Goal: Find specific page/section: Find specific page/section

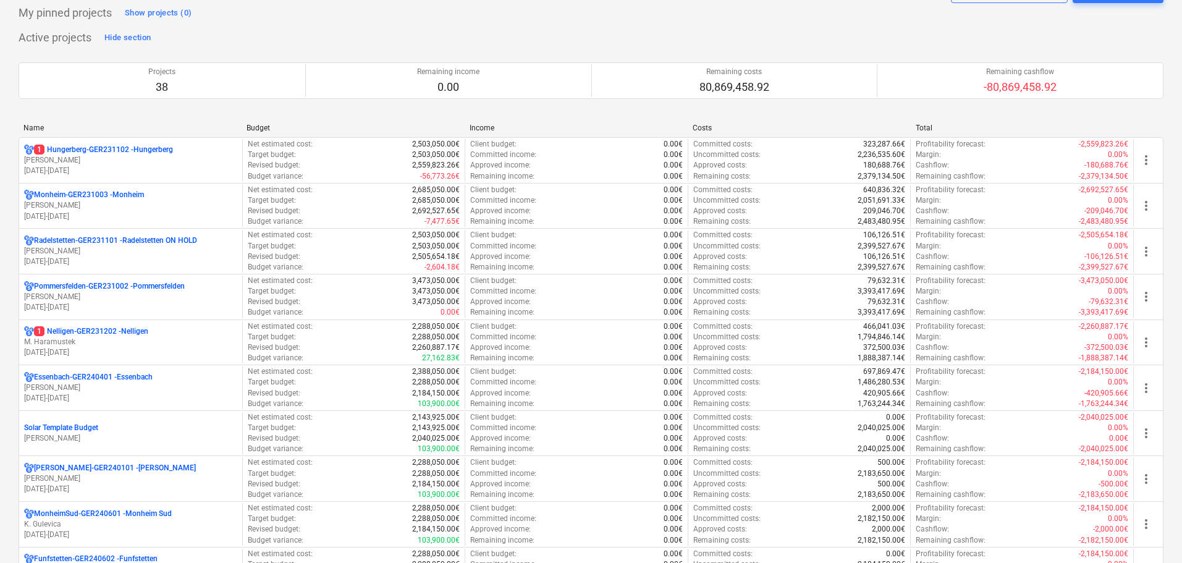
scroll to position [62, 0]
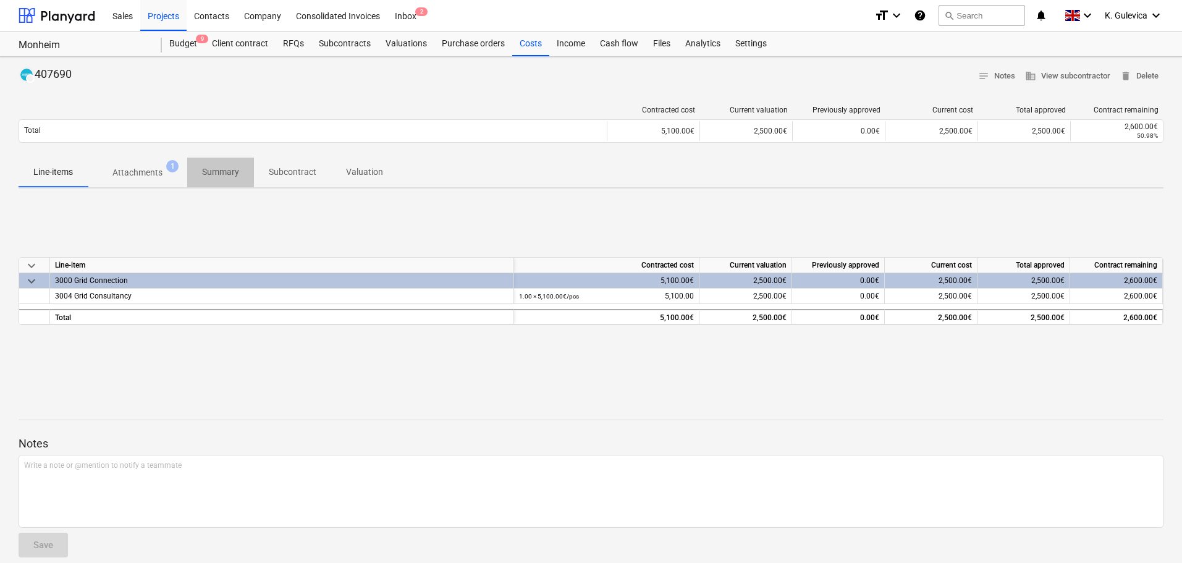
click at [227, 177] on p "Summary" at bounding box center [220, 172] width 37 height 13
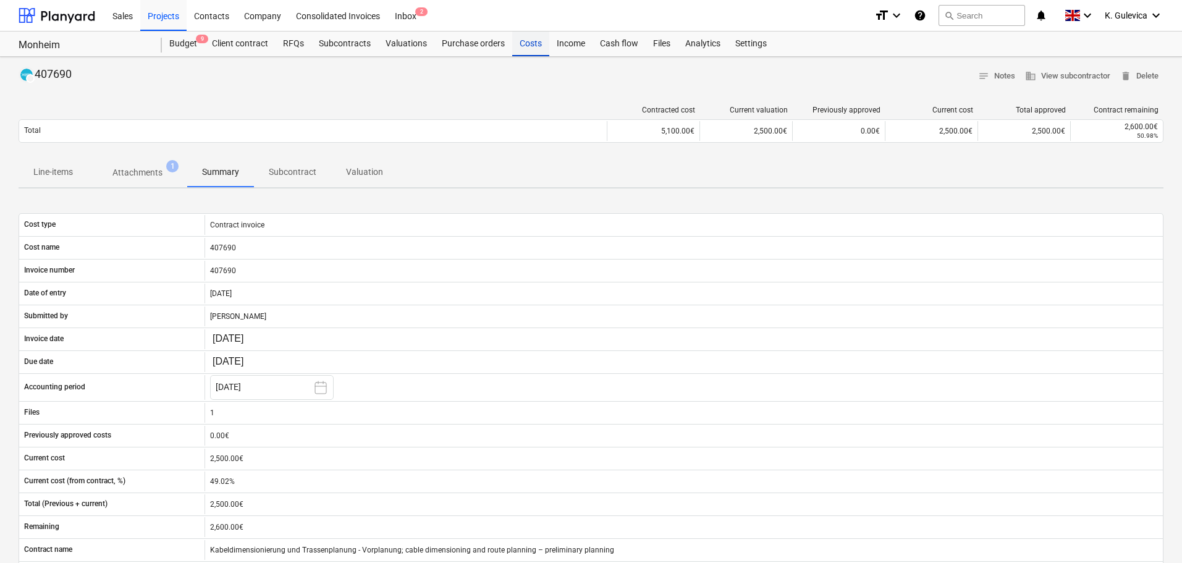
click at [528, 44] on div "Costs" at bounding box center [530, 44] width 37 height 25
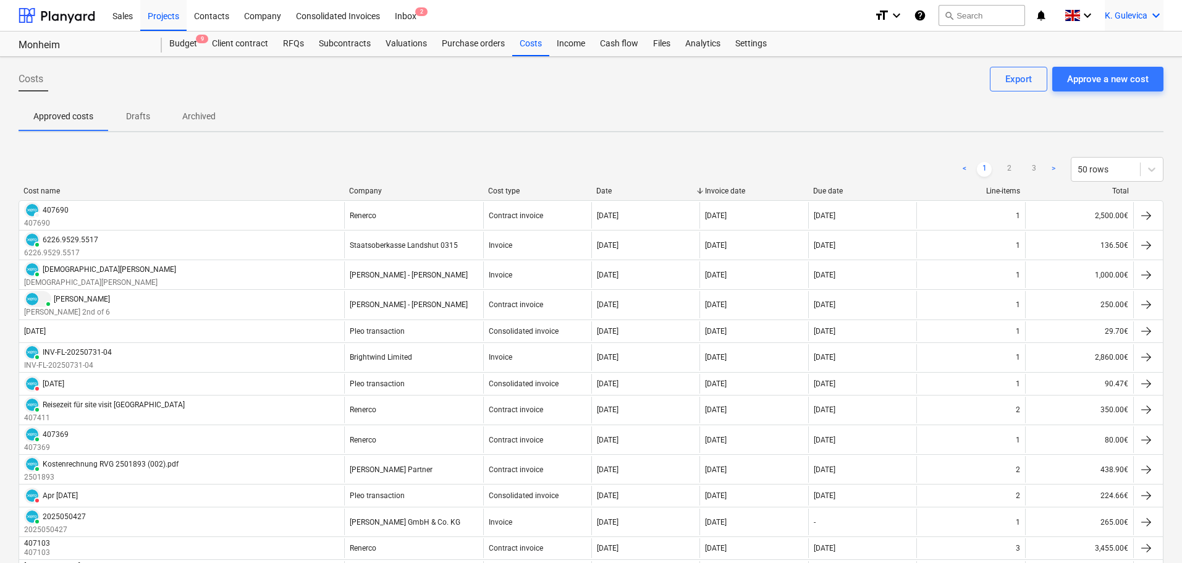
click at [1124, 21] on div "K. Gulevica keyboard_arrow_down" at bounding box center [1134, 15] width 59 height 31
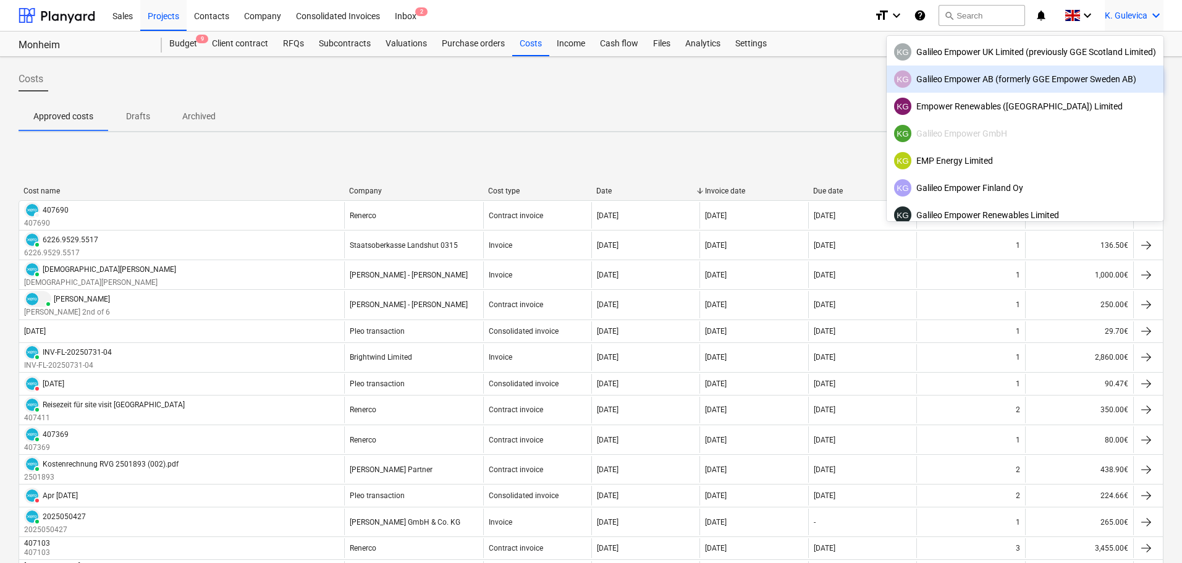
click at [1000, 81] on div "KG Galileo Empower AB (formerly GGE Empower Sweden AB)" at bounding box center [1025, 78] width 262 height 17
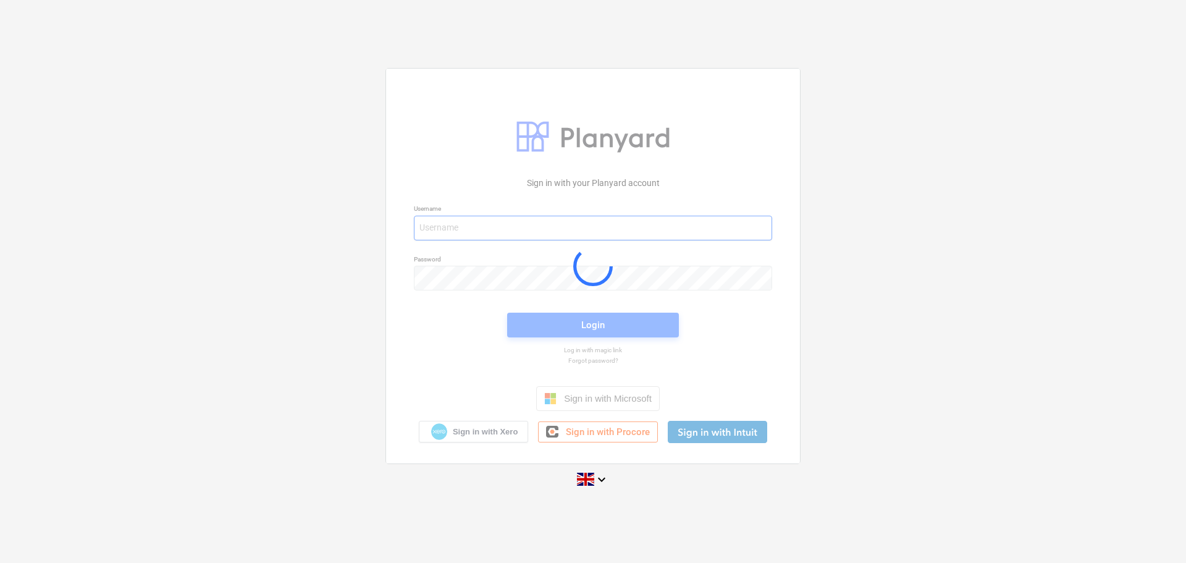
type input "[EMAIL_ADDRESS][DOMAIN_NAME]"
